Goal: Find specific page/section: Find specific page/section

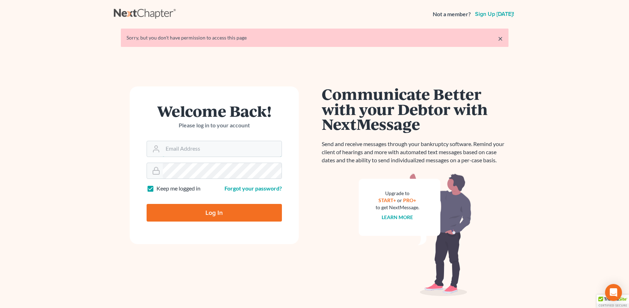
type input "[PERSON_NAME][EMAIL_ADDRESS][DOMAIN_NAME]"
click at [222, 210] on input "Log In" at bounding box center [214, 213] width 135 height 18
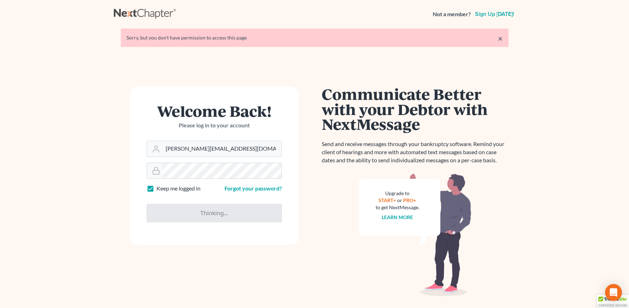
type input "Thinking..."
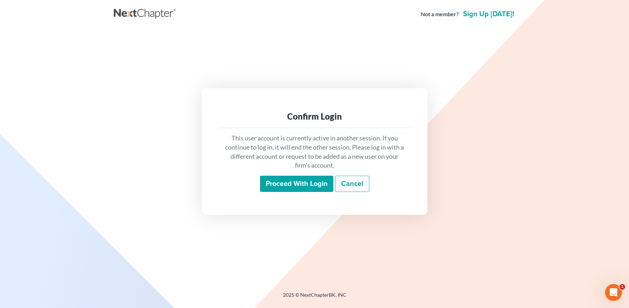
click at [296, 184] on input "Proceed with login" at bounding box center [296, 184] width 73 height 16
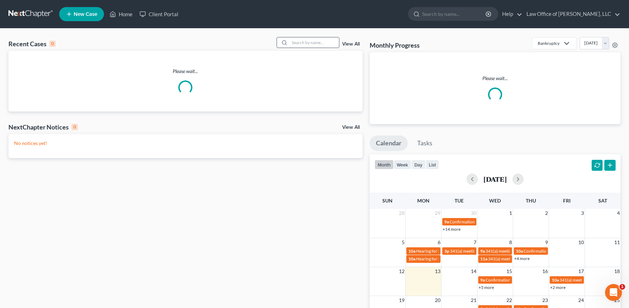
click at [296, 42] on input "search" at bounding box center [314, 42] width 49 height 10
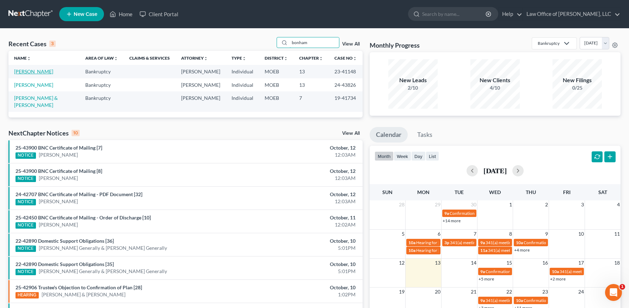
type input "bonham"
click at [38, 71] on link "[PERSON_NAME]" at bounding box center [33, 71] width 39 height 6
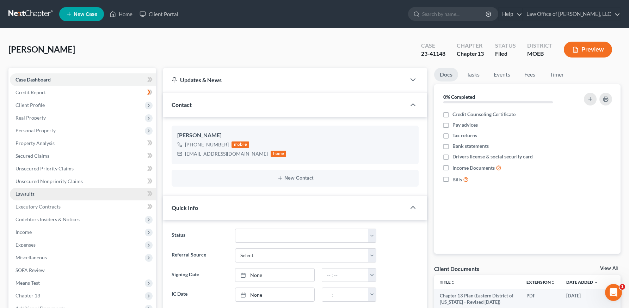
scroll to position [134, 0]
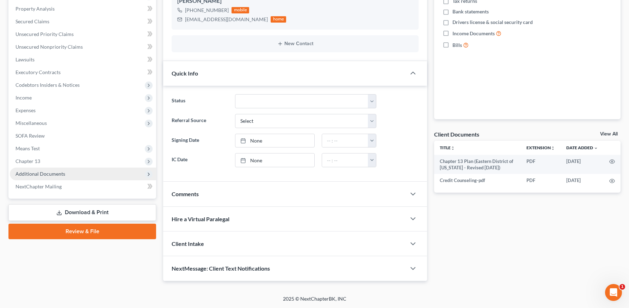
click at [50, 174] on span "Additional Documents" at bounding box center [41, 174] width 50 height 6
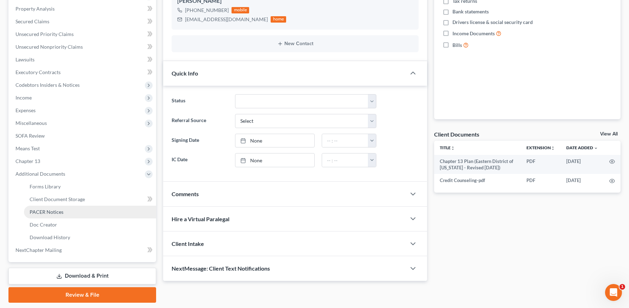
click at [51, 210] on span "PACER Notices" at bounding box center [47, 212] width 34 height 6
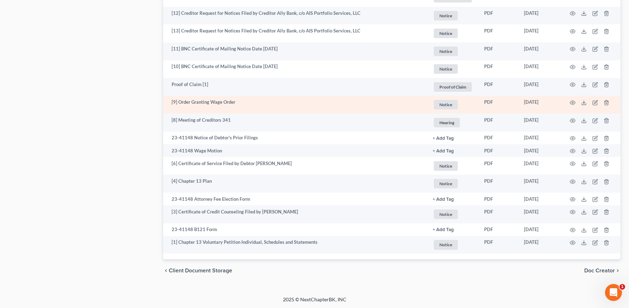
scroll to position [862, 0]
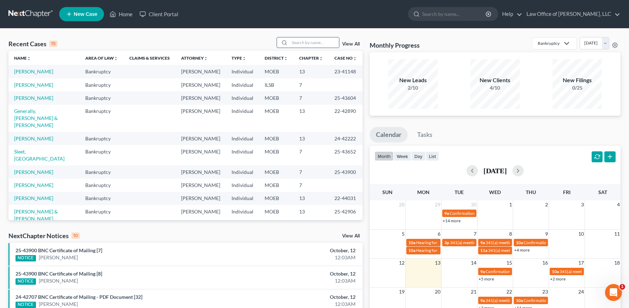
click at [311, 48] on div "Recent Cases 15 View All" at bounding box center [185, 44] width 354 height 14
click at [308, 44] on input "search" at bounding box center [314, 42] width 49 height 10
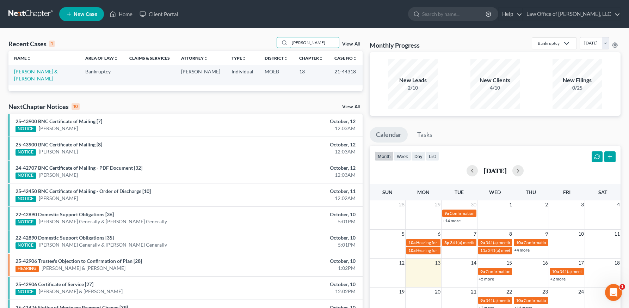
type input "burke"
click at [58, 71] on link "[PERSON_NAME] & [PERSON_NAME]" at bounding box center [36, 74] width 44 height 13
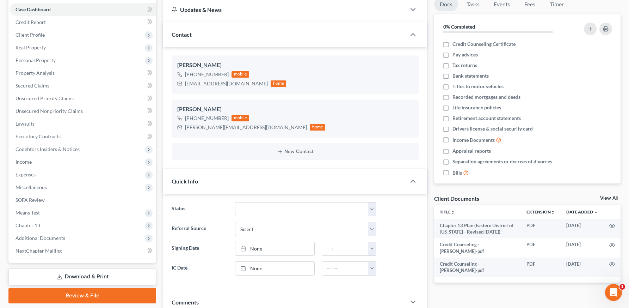
scroll to position [178, 0]
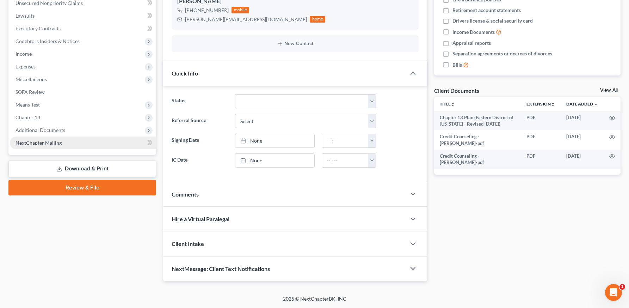
drag, startPoint x: 38, startPoint y: 131, endPoint x: 42, endPoint y: 137, distance: 7.1
click at [38, 131] on span "Additional Documents" at bounding box center [41, 130] width 50 height 6
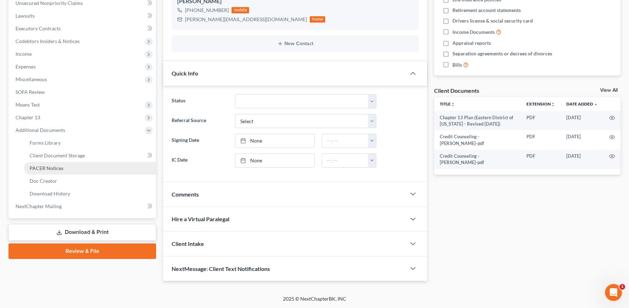
click at [52, 167] on span "PACER Notices" at bounding box center [47, 168] width 34 height 6
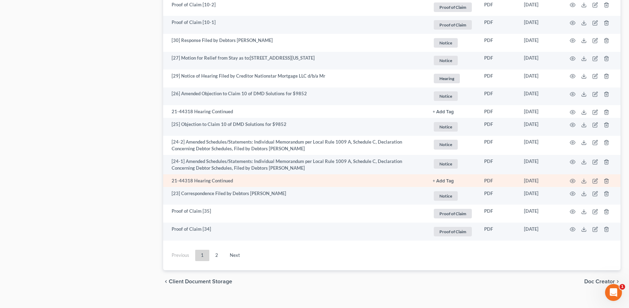
scroll to position [1248, 0]
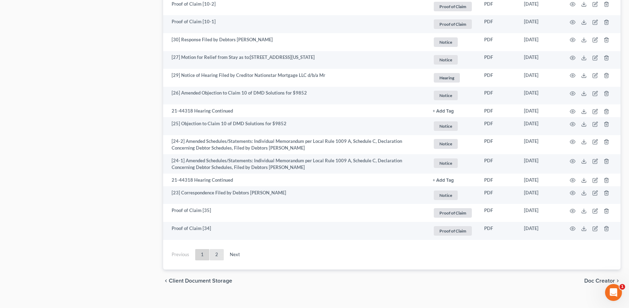
click at [216, 250] on link "2" at bounding box center [217, 254] width 14 height 11
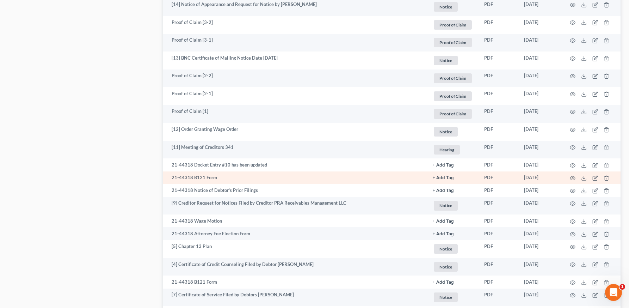
scroll to position [1158, 0]
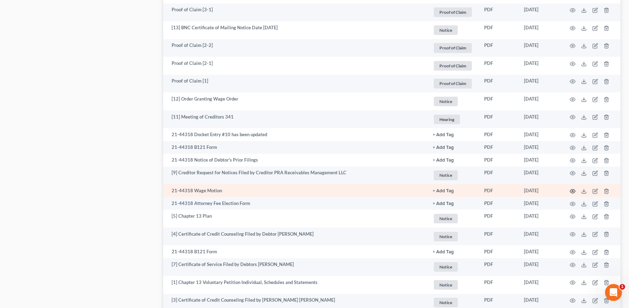
click at [572, 189] on icon "button" at bounding box center [572, 191] width 5 height 4
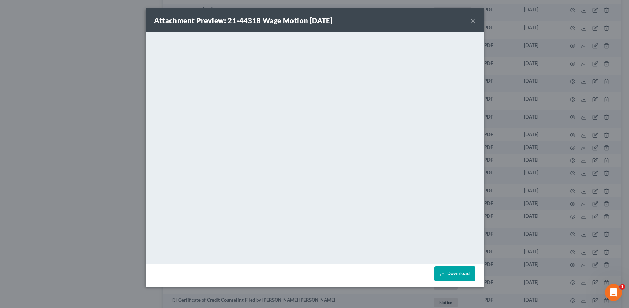
click at [473, 22] on button "×" at bounding box center [473, 20] width 5 height 8
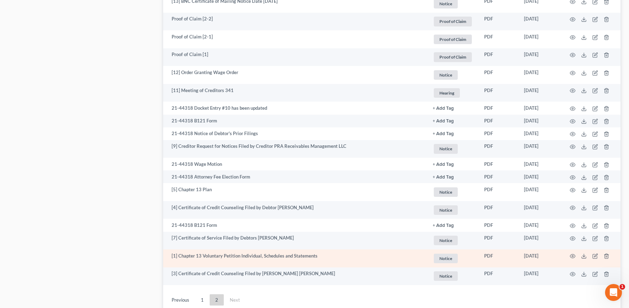
scroll to position [1241, 0]
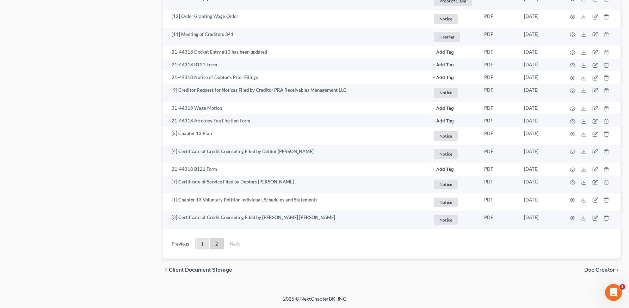
click at [203, 242] on link "1" at bounding box center [202, 243] width 14 height 11
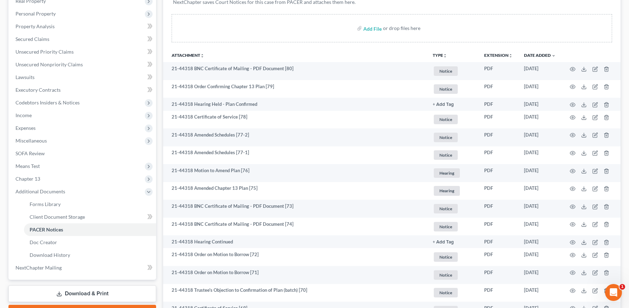
scroll to position [114, 0]
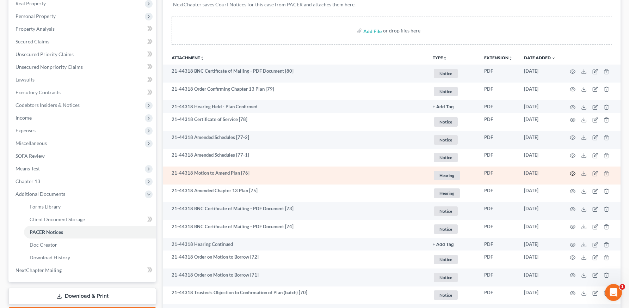
click at [573, 173] on circle "button" at bounding box center [572, 173] width 1 height 1
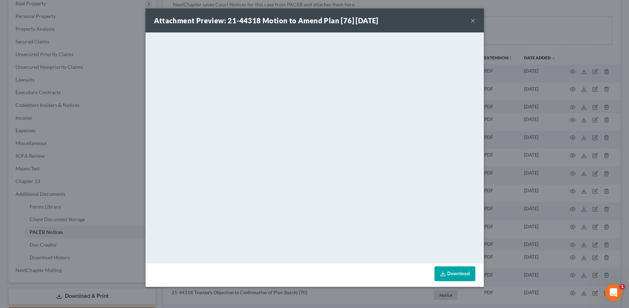
drag, startPoint x: 473, startPoint y: 21, endPoint x: 462, endPoint y: 37, distance: 19.6
click at [473, 21] on button "×" at bounding box center [473, 20] width 5 height 8
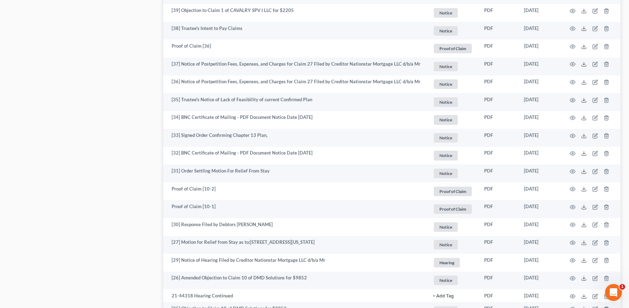
scroll to position [1259, 0]
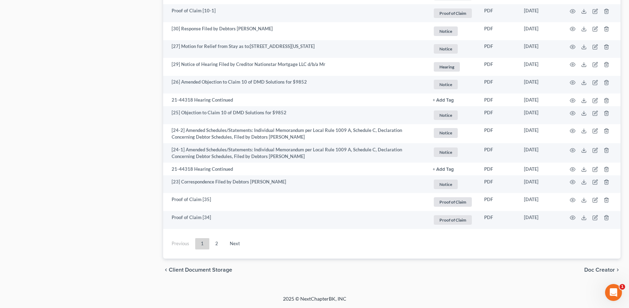
drag, startPoint x: 218, startPoint y: 243, endPoint x: 285, endPoint y: 239, distance: 67.1
click at [218, 243] on link "2" at bounding box center [217, 243] width 14 height 11
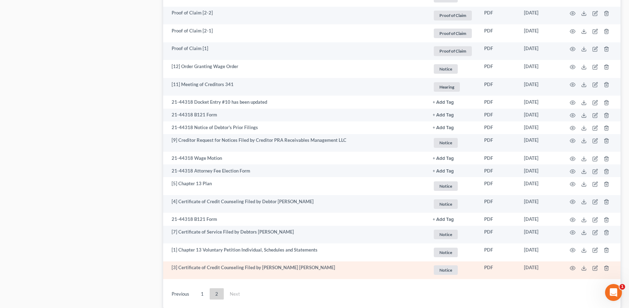
scroll to position [1190, 0]
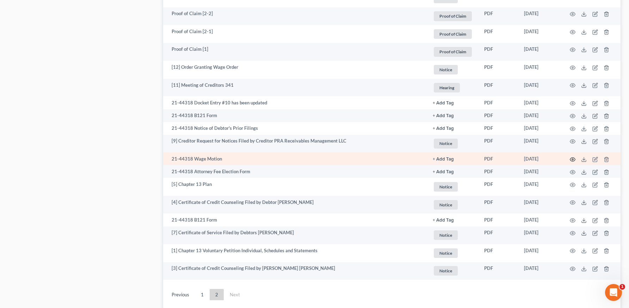
click at [573, 157] on icon "button" at bounding box center [572, 159] width 5 height 4
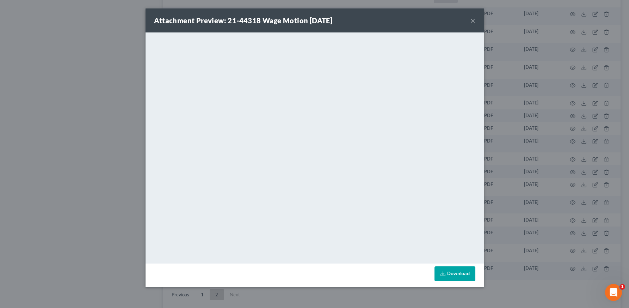
click at [473, 20] on button "×" at bounding box center [473, 20] width 5 height 8
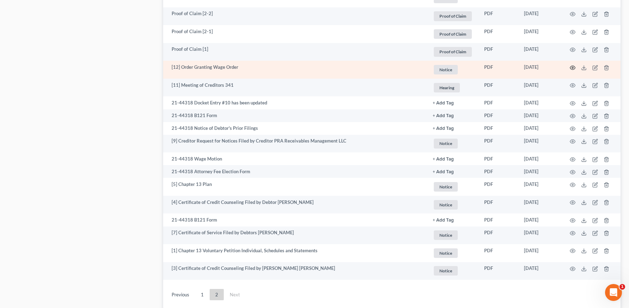
click at [573, 66] on icon "button" at bounding box center [573, 68] width 6 height 6
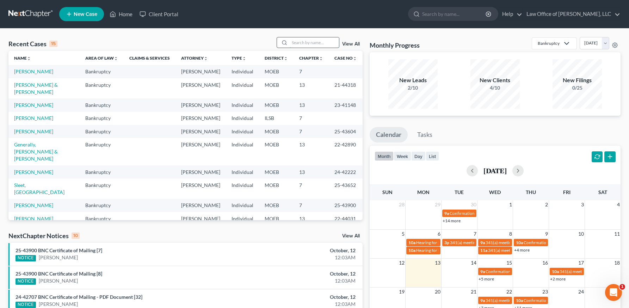
click at [312, 42] on input "search" at bounding box center [314, 42] width 49 height 10
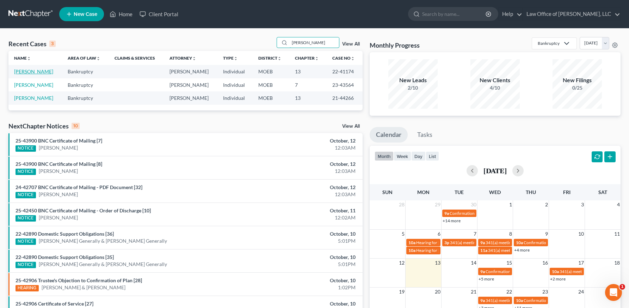
type input "[PERSON_NAME]"
click at [37, 73] on link "[PERSON_NAME]" at bounding box center [33, 71] width 39 height 6
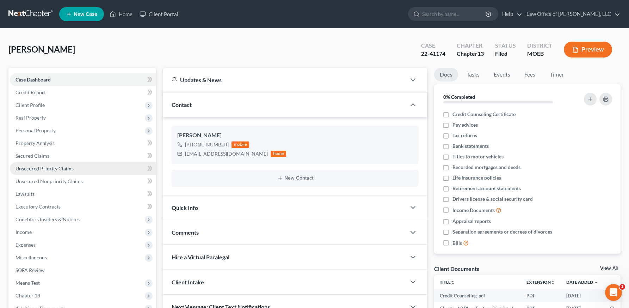
scroll to position [92, 0]
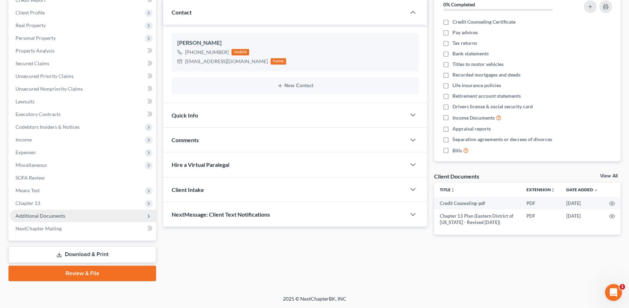
click at [48, 213] on span "Additional Documents" at bounding box center [41, 216] width 50 height 6
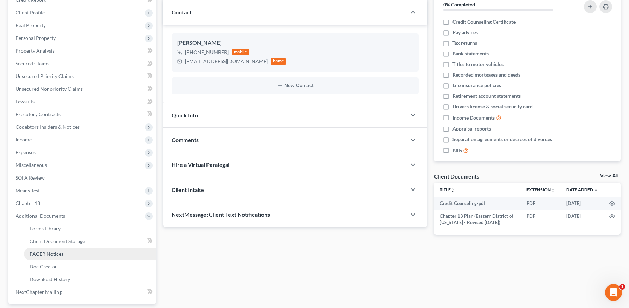
click at [52, 251] on span "PACER Notices" at bounding box center [47, 254] width 34 height 6
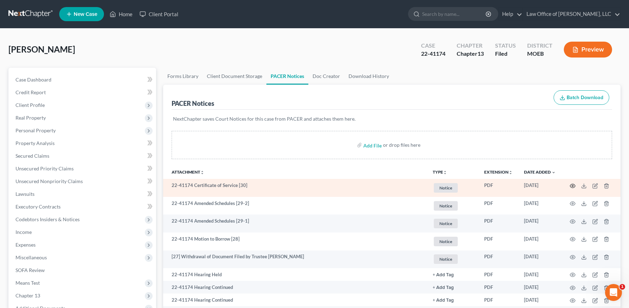
click at [570, 188] on icon "button" at bounding box center [573, 186] width 6 height 6
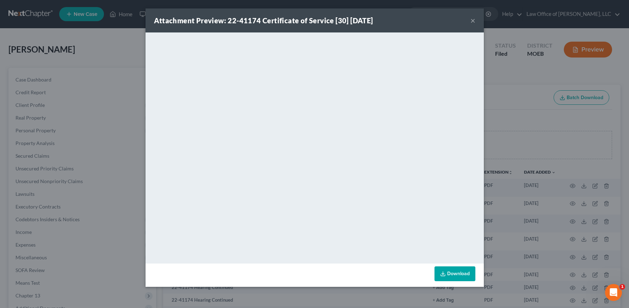
click at [472, 20] on button "×" at bounding box center [473, 20] width 5 height 8
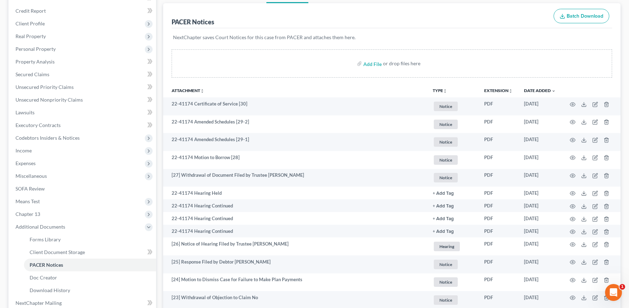
scroll to position [88, 0]
